Goal: Use online tool/utility: Utilize a website feature to perform a specific function

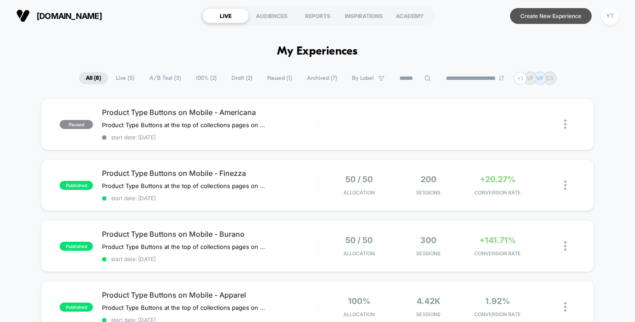
click at [541, 17] on button "Create New Experience" at bounding box center [551, 16] width 82 height 16
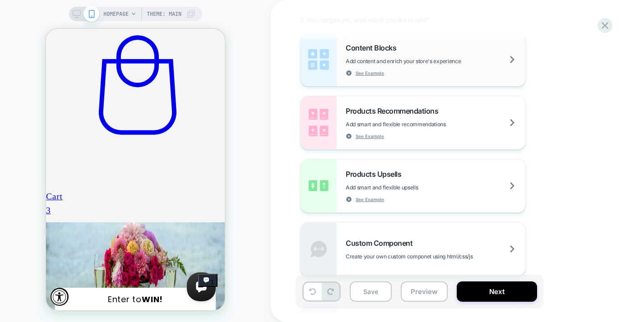
scroll to position [78, 0]
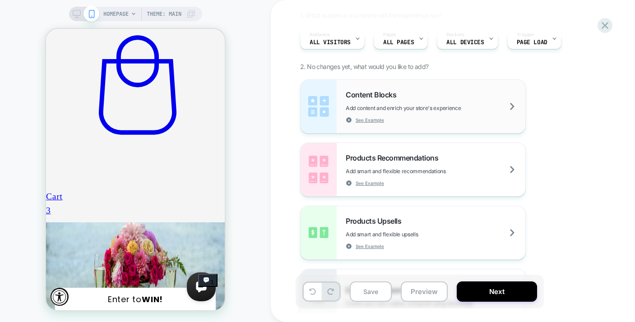
click at [438, 103] on div "Content Blocks Add content and enrich your store's experience See Example" at bounding box center [436, 106] width 180 height 33
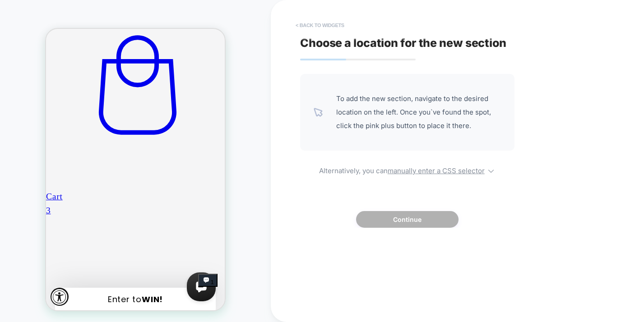
click at [302, 24] on button "< Back to widgets" at bounding box center [320, 25] width 58 height 14
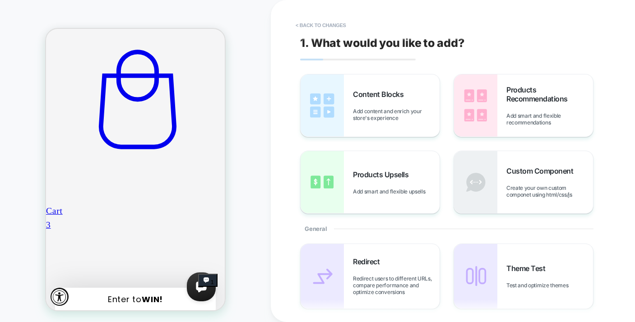
scroll to position [871, 0]
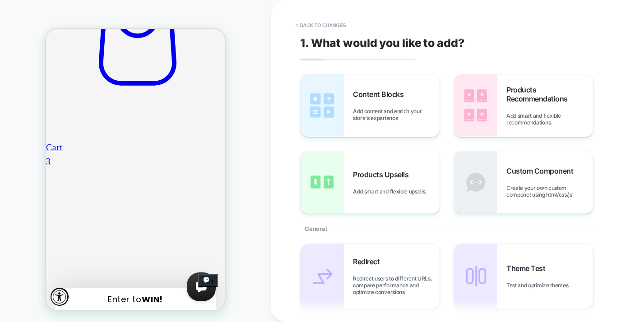
scroll to position [997, 0]
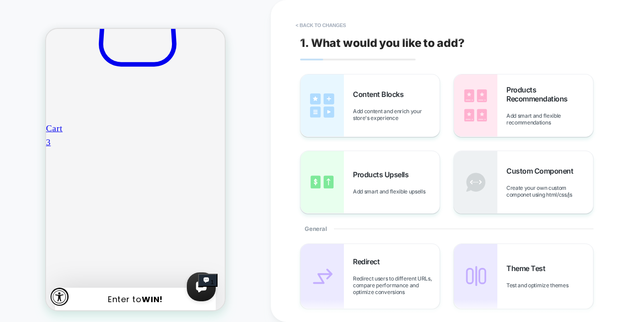
click at [325, 28] on button "< Back to changes" at bounding box center [321, 25] width 60 height 14
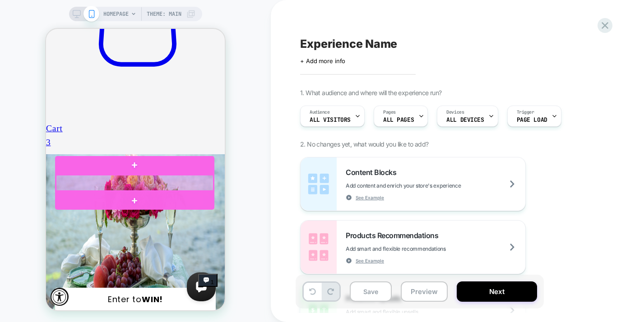
click at [101, 181] on div at bounding box center [135, 183] width 158 height 16
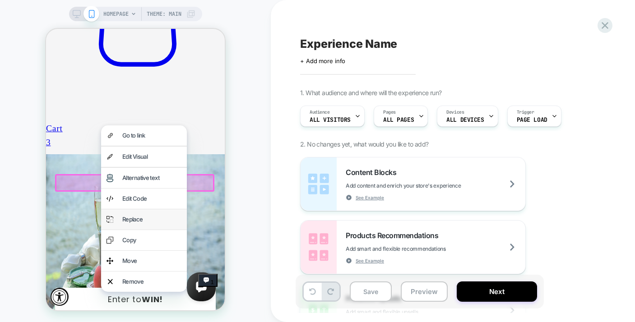
click at [126, 227] on div "Replace" at bounding box center [144, 219] width 86 height 20
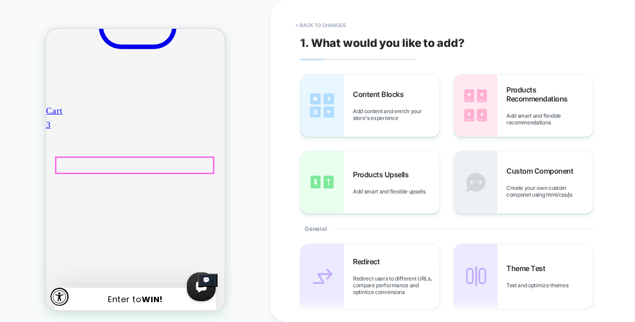
scroll to position [3, 0]
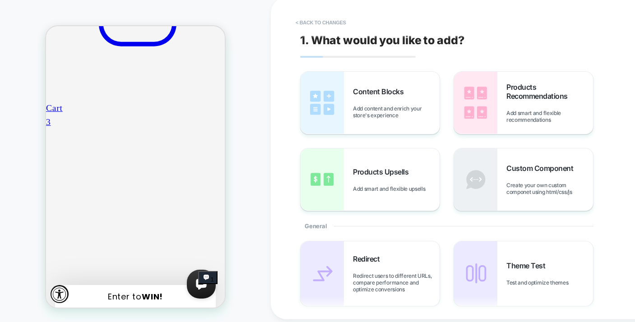
click at [245, 152] on div "HOMEPAGE Theme: MAIN" at bounding box center [135, 159] width 271 height 307
click at [338, 22] on button "< Back to changes" at bounding box center [321, 22] width 60 height 14
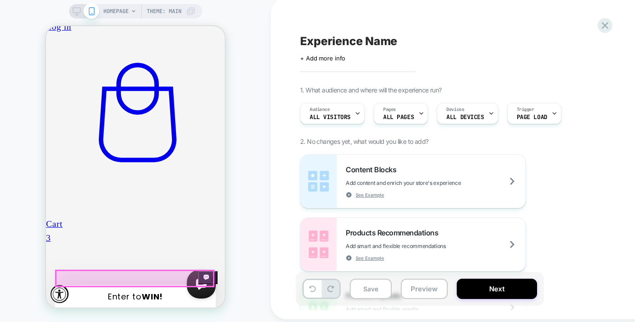
scroll to position [859, 0]
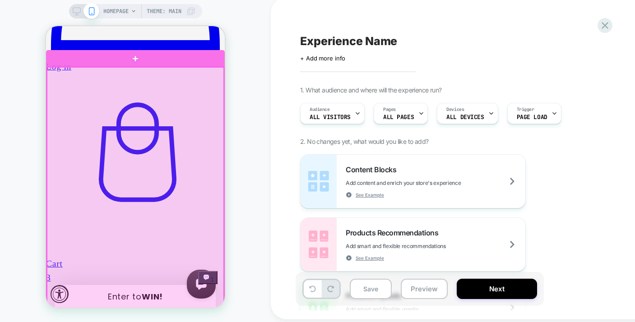
click at [163, 139] on div at bounding box center [135, 217] width 177 height 301
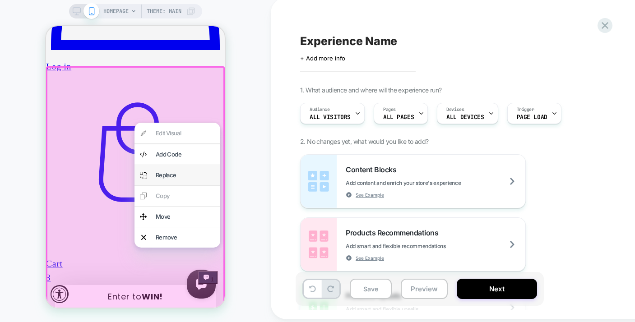
click at [164, 172] on div "Replace" at bounding box center [185, 175] width 59 height 9
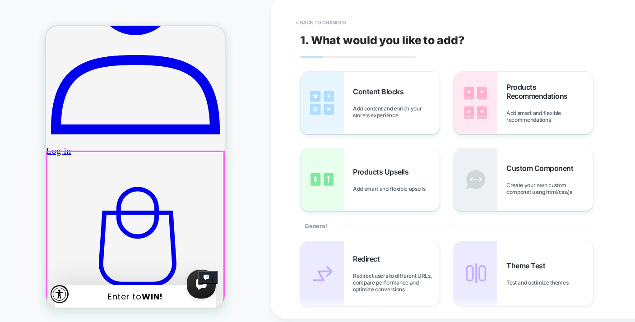
scroll to position [766, 0]
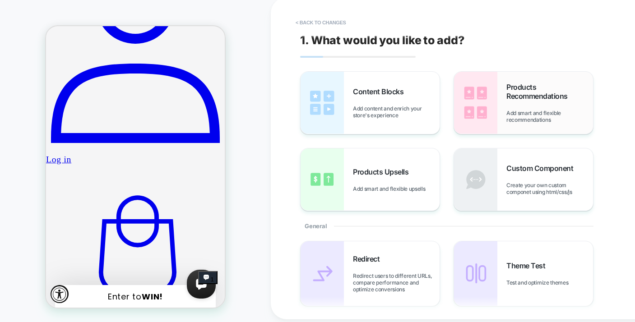
click at [520, 101] on div "Products Recommendations Add smart and flexible recommendations" at bounding box center [550, 103] width 87 height 41
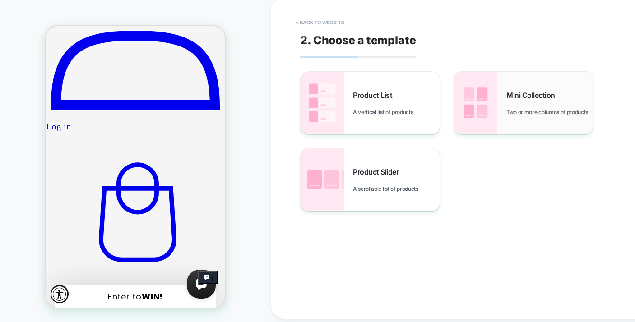
scroll to position [802, 0]
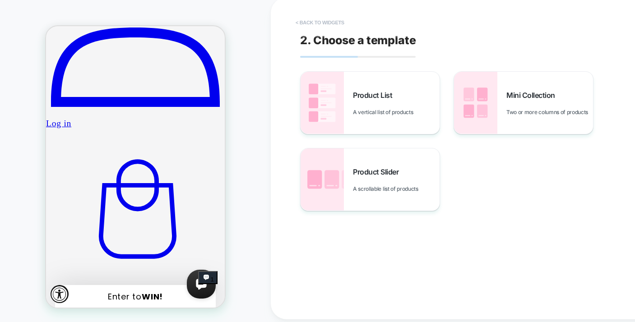
click at [303, 20] on button "< Back to widgets" at bounding box center [320, 22] width 58 height 14
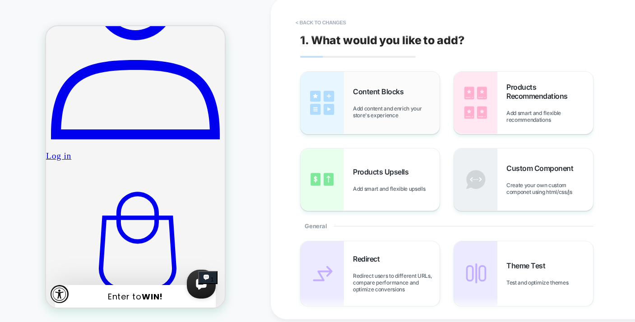
scroll to position [767, 0]
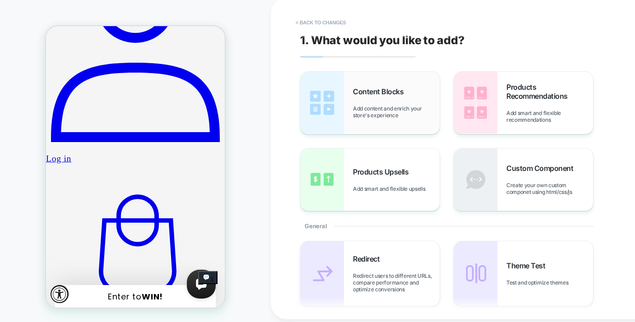
click at [363, 122] on div "Content Blocks Add content and enrich your store's experience" at bounding box center [370, 103] width 139 height 62
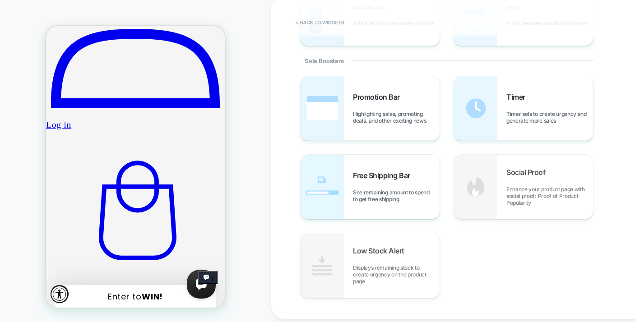
scroll to position [437, 0]
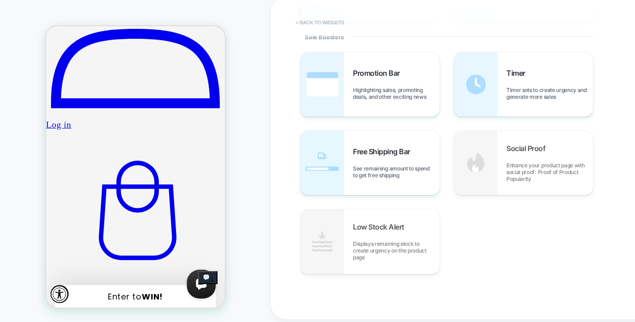
click at [316, 24] on button "< Back to widgets" at bounding box center [320, 22] width 58 height 14
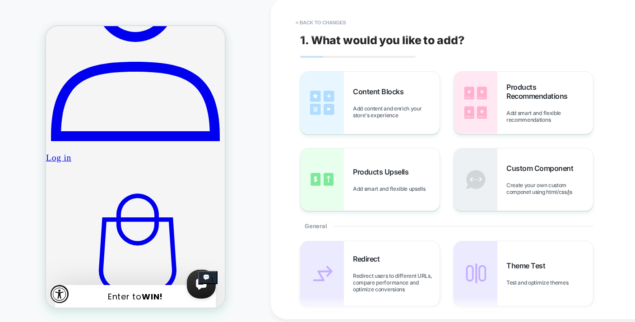
scroll to position [764, 0]
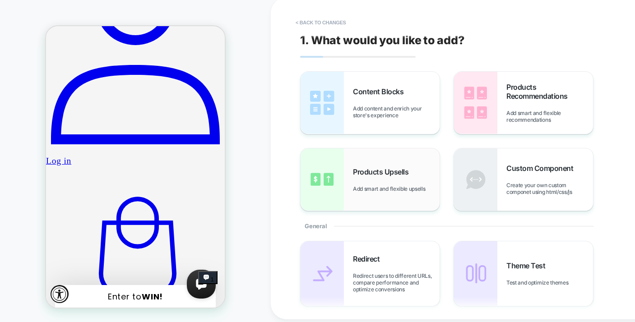
click at [367, 193] on div "Products Upsells Add smart and flexible upsells" at bounding box center [370, 180] width 139 height 62
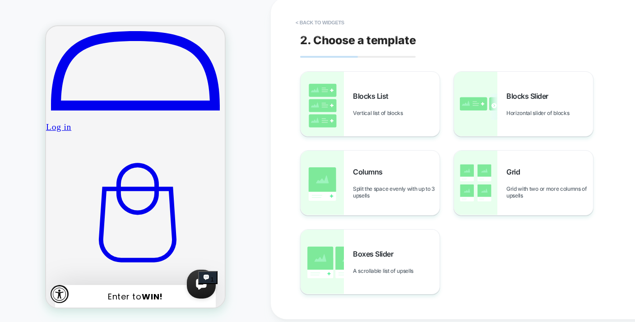
scroll to position [802, 0]
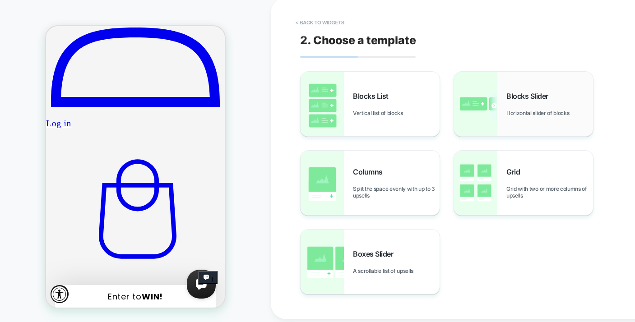
click at [520, 117] on div "Blocks Slider Horizontal slider of blocks" at bounding box center [523, 104] width 139 height 65
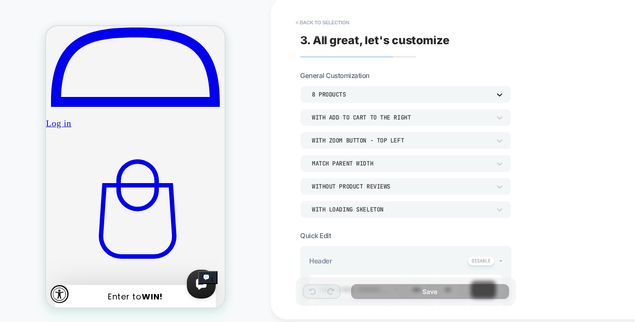
click at [499, 93] on icon at bounding box center [499, 94] width 9 height 9
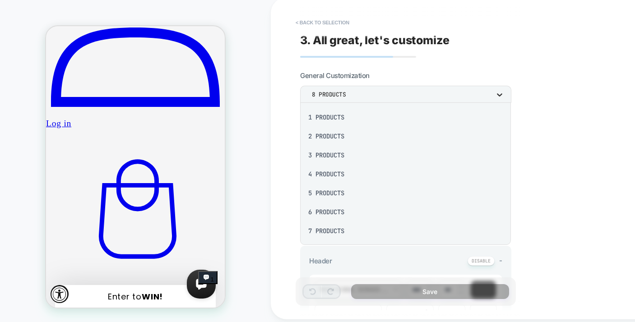
click at [499, 93] on div at bounding box center [317, 161] width 635 height 322
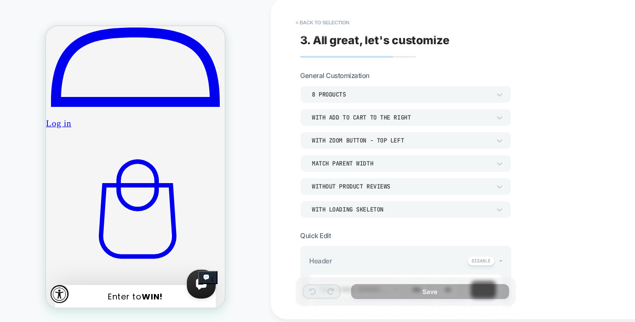
click at [540, 112] on div "**********" at bounding box center [469, 158] width 397 height 322
click at [328, 22] on button "< Back to selection" at bounding box center [322, 22] width 63 height 14
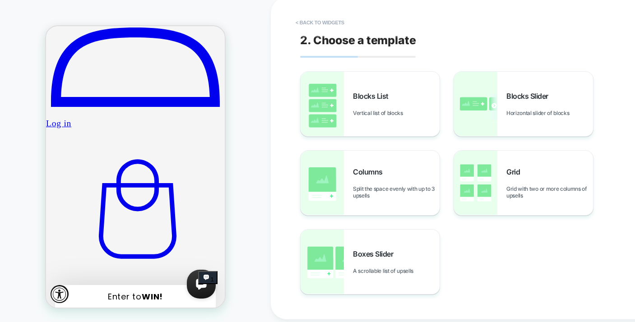
click at [328, 22] on button "< Back to widgets" at bounding box center [320, 22] width 58 height 14
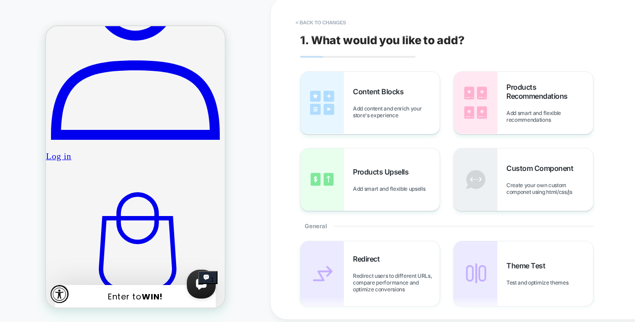
scroll to position [766, 0]
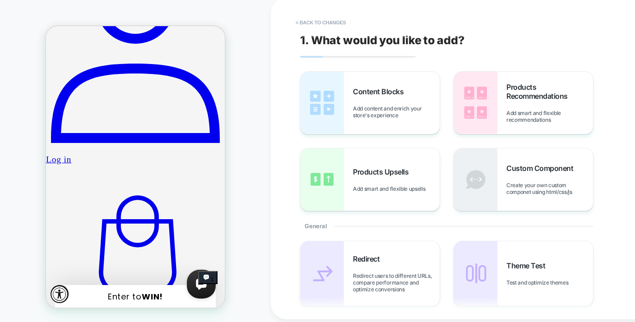
click at [328, 22] on button "< Back to changes" at bounding box center [321, 22] width 60 height 14
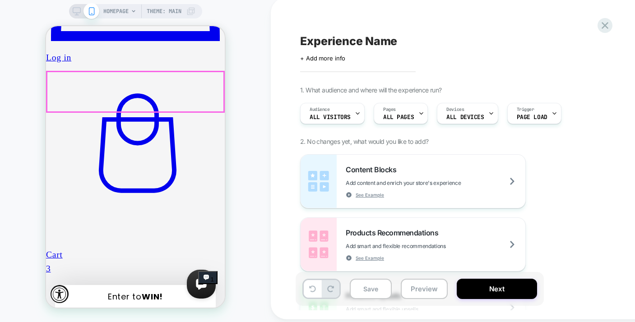
scroll to position [902, 0]
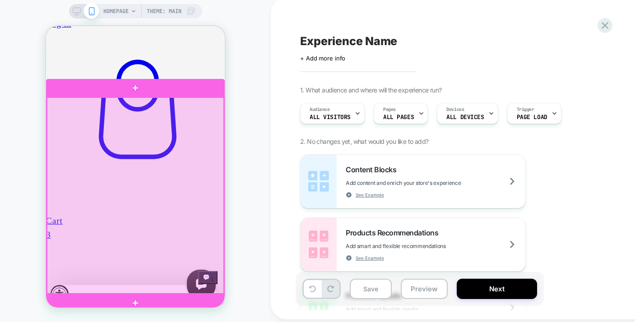
click at [166, 115] on div at bounding box center [135, 196] width 177 height 196
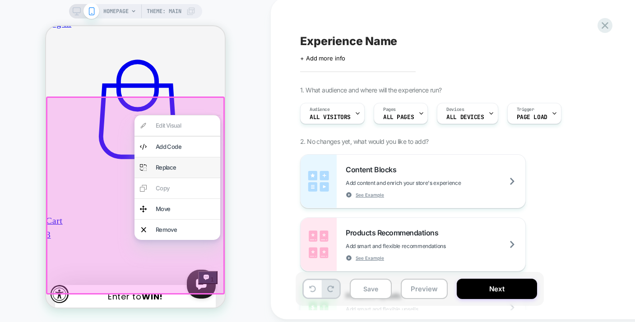
click at [166, 162] on div "Replace" at bounding box center [178, 168] width 86 height 20
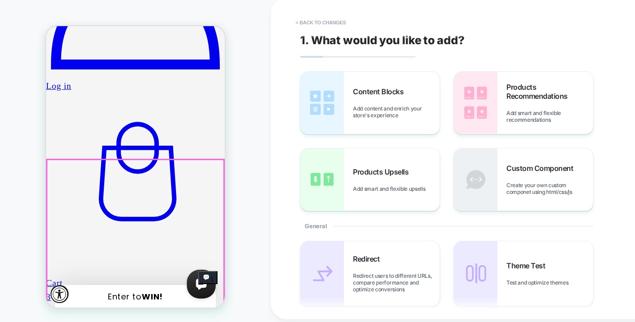
scroll to position [839, 0]
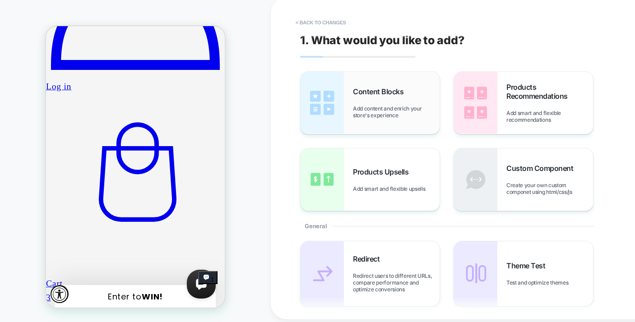
click at [386, 107] on span "Add content and enrich your store's experience" at bounding box center [396, 112] width 87 height 14
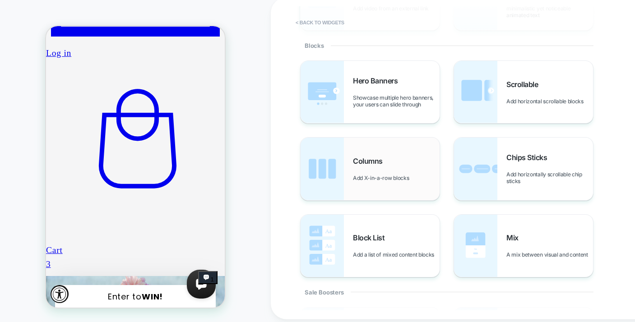
scroll to position [184, 0]
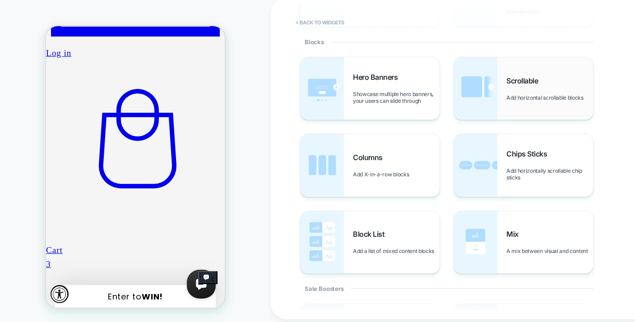
click at [553, 88] on div "Scrollable Add horizontal scrollable blocks" at bounding box center [550, 88] width 87 height 25
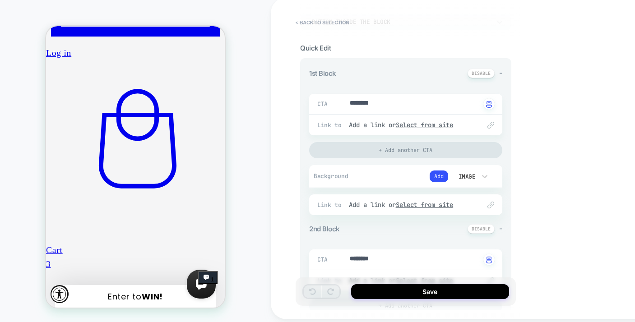
scroll to position [92, 0]
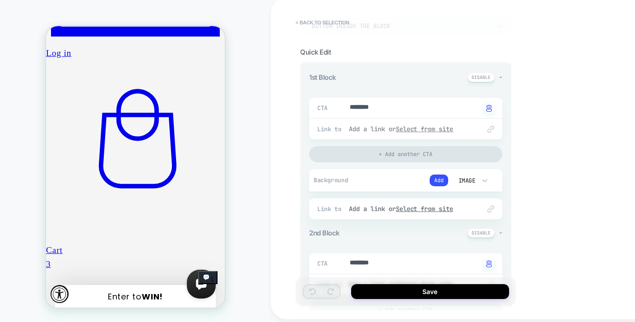
click at [373, 131] on div "Add a link or Select from site" at bounding box center [410, 129] width 123 height 8
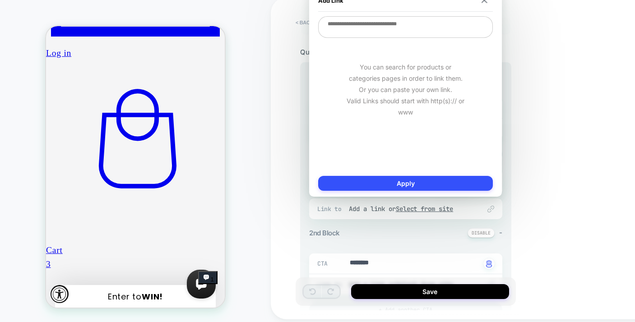
type textarea "*"
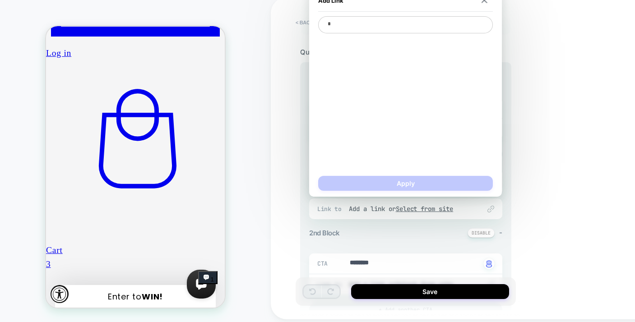
type textarea "*"
type textarea "**"
type textarea "*"
type textarea "***"
type textarea "*"
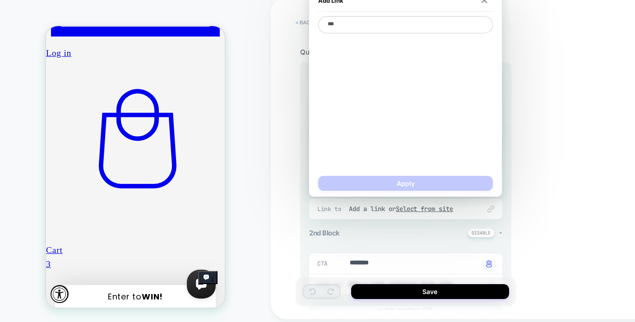
type textarea "****"
type textarea "*"
type textarea "*****"
type textarea "*"
type textarea "******"
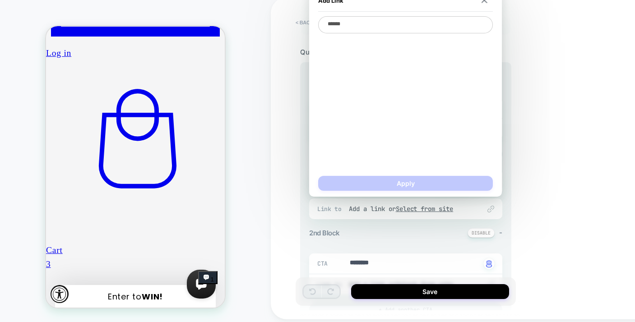
type textarea "*"
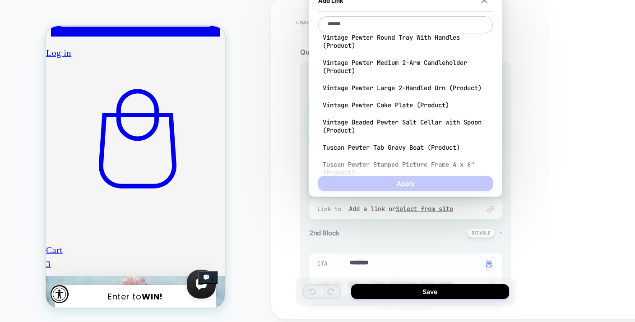
scroll to position [0, 0]
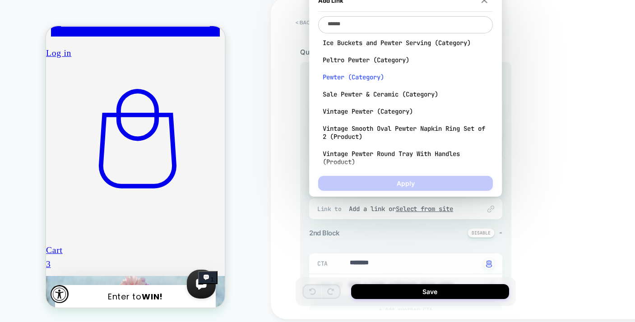
type textarea "******"
click at [364, 78] on span "Pewter (Category)" at bounding box center [406, 77] width 166 height 8
type textarea "*"
type textarea "**********"
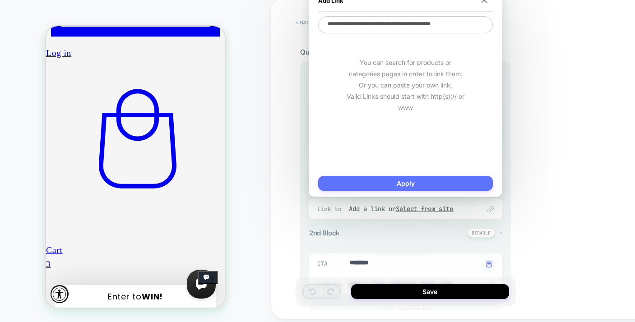
click at [369, 186] on button "Apply" at bounding box center [405, 183] width 175 height 15
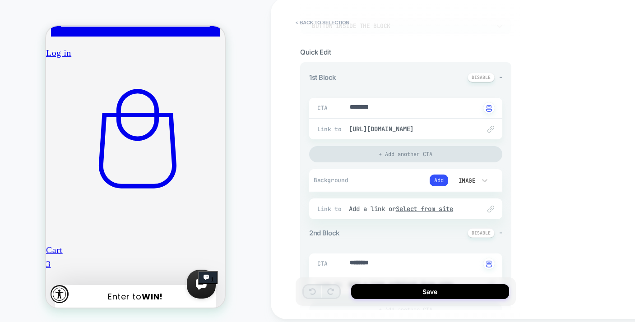
type textarea "*"
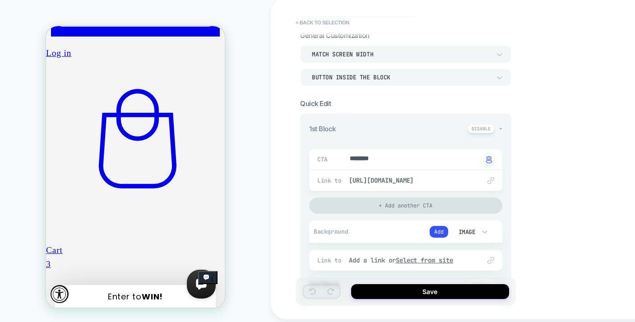
scroll to position [19, 0]
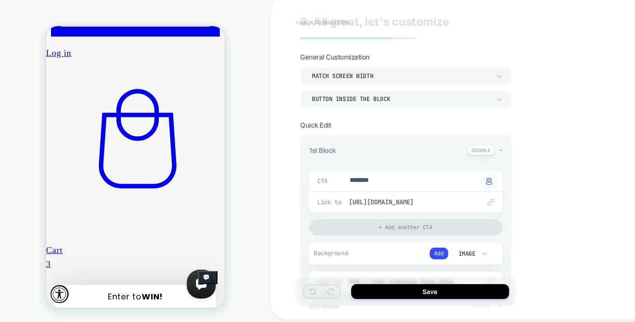
click at [337, 22] on button "< Back to selection" at bounding box center [322, 22] width 63 height 14
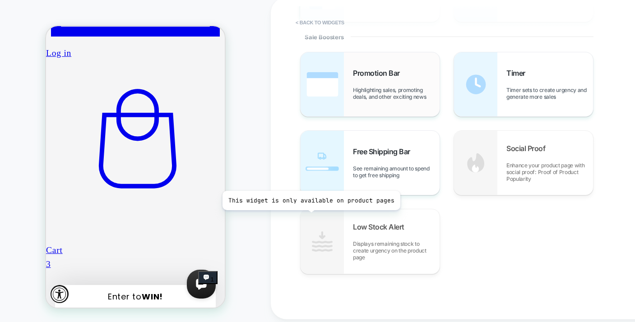
scroll to position [437, 0]
click at [316, 25] on button "< Back to widgets" at bounding box center [320, 22] width 58 height 14
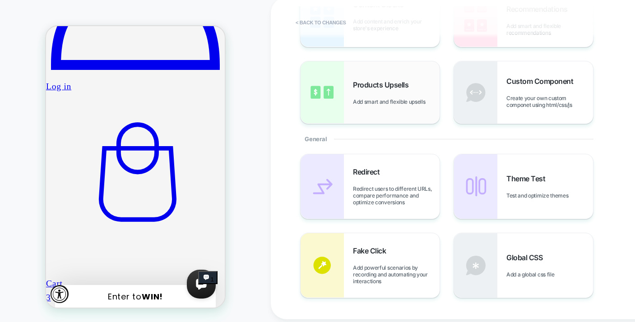
scroll to position [80, 0]
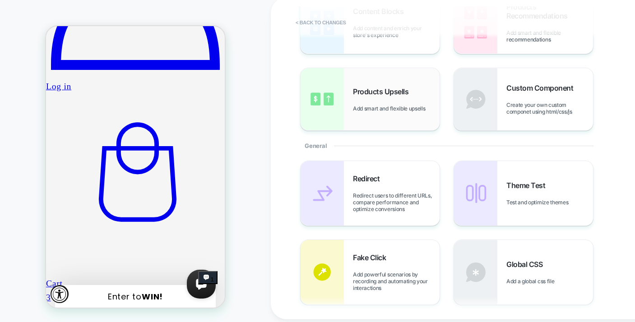
click at [410, 110] on span "Add smart and flexible upsells" at bounding box center [391, 108] width 77 height 7
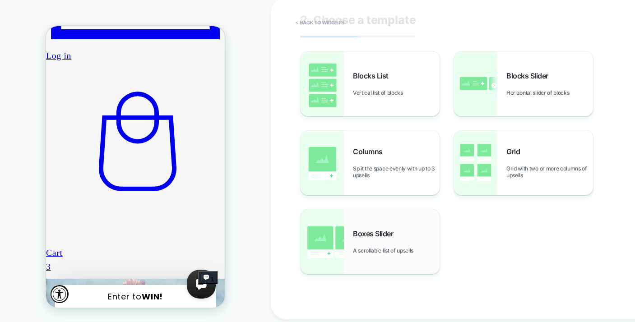
scroll to position [21, 0]
click at [394, 224] on div "Boxes Slider A scrollable list of upsells" at bounding box center [370, 241] width 139 height 65
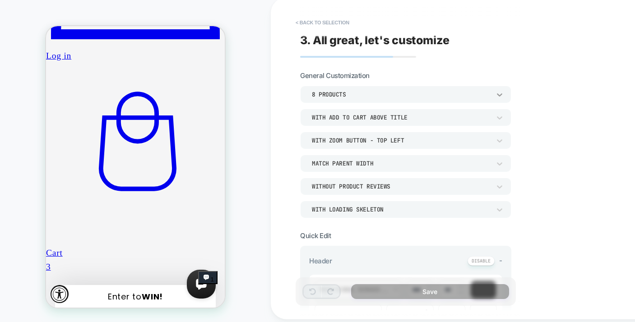
click at [498, 96] on icon at bounding box center [499, 94] width 9 height 9
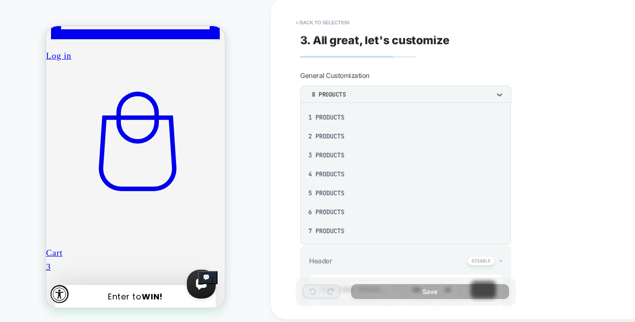
click at [498, 96] on div at bounding box center [317, 161] width 635 height 322
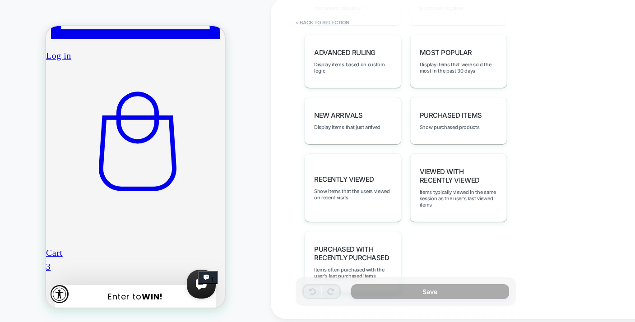
scroll to position [601, 0]
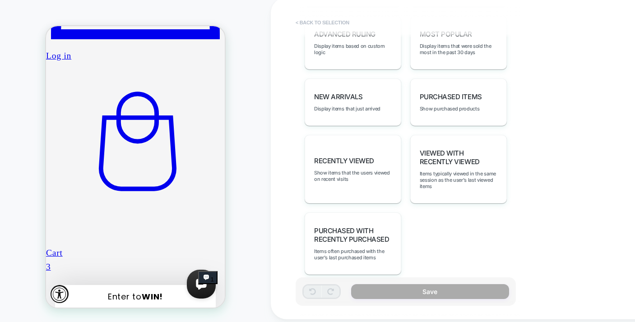
click at [314, 23] on button "< Back to selection" at bounding box center [322, 22] width 63 height 14
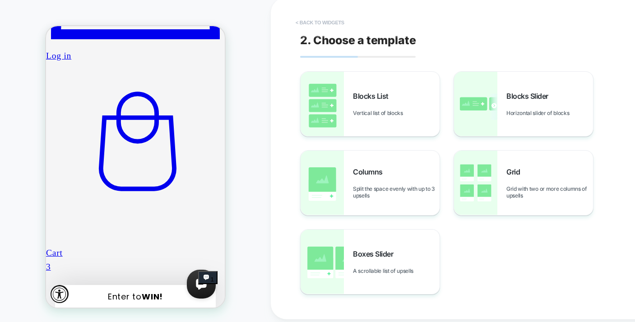
click at [320, 23] on button "< Back to widgets" at bounding box center [320, 22] width 58 height 14
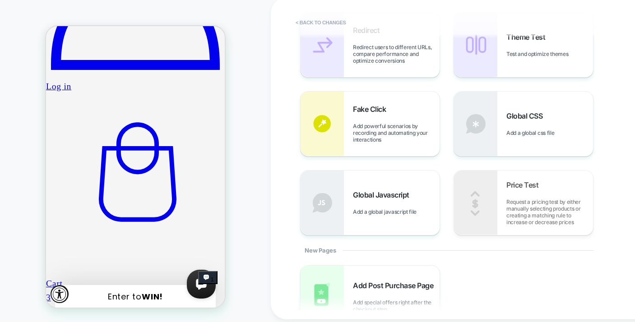
scroll to position [319, 0]
